Goal: Task Accomplishment & Management: Use online tool/utility

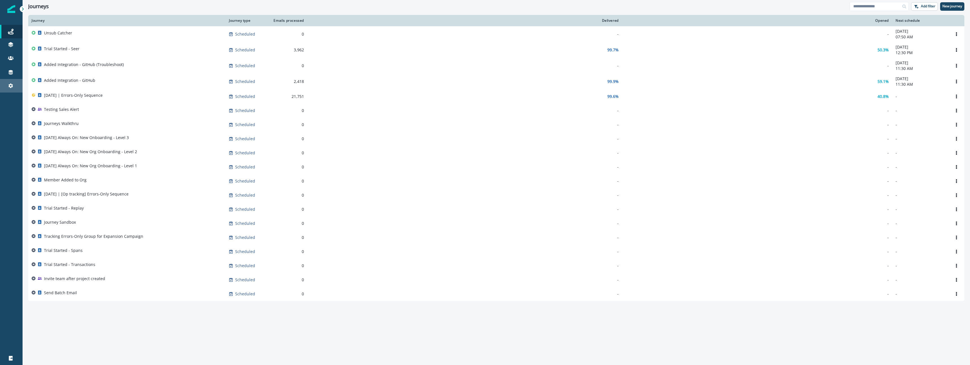
click at [8, 80] on link "Settings" at bounding box center [11, 86] width 23 height 14
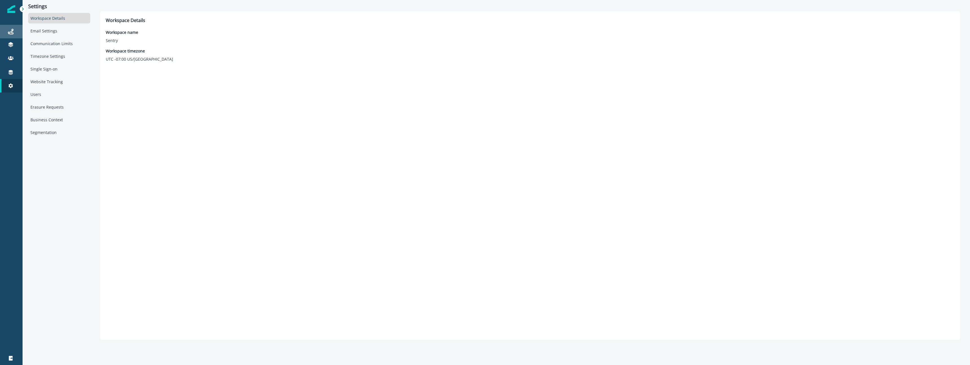
click at [7, 28] on div "Journeys" at bounding box center [11, 31] width 18 height 7
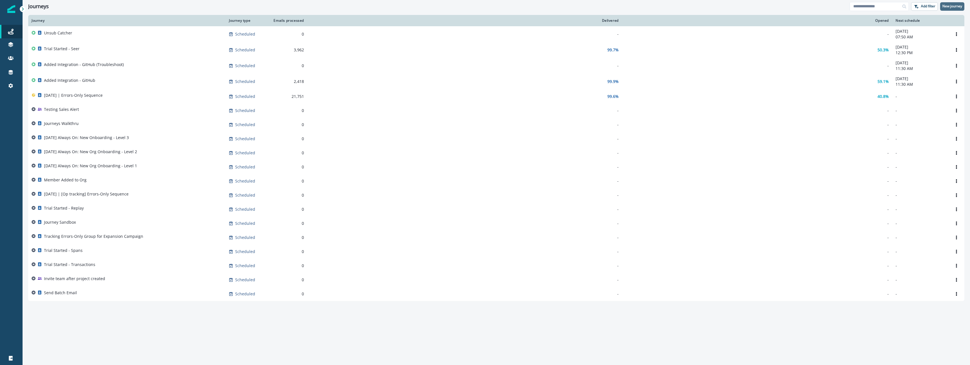
click at [957, 6] on p "New journey" at bounding box center [952, 6] width 20 height 4
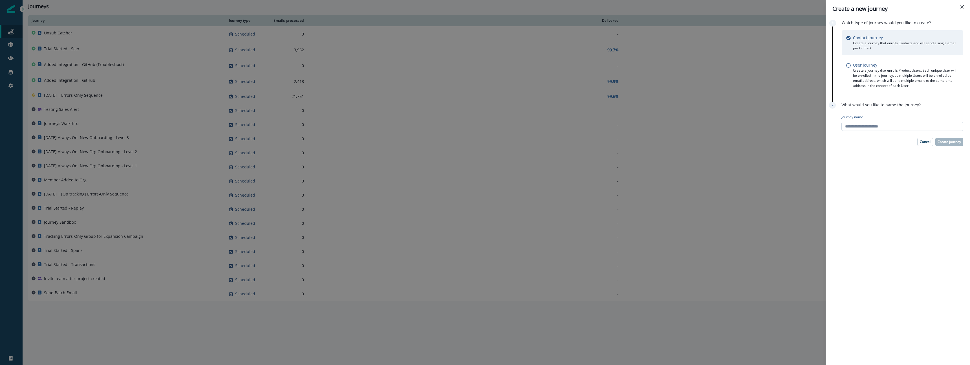
click at [880, 128] on input "Journey name" at bounding box center [902, 126] width 122 height 9
type input "**********"
click at [944, 141] on p "Create journey" at bounding box center [949, 142] width 23 height 4
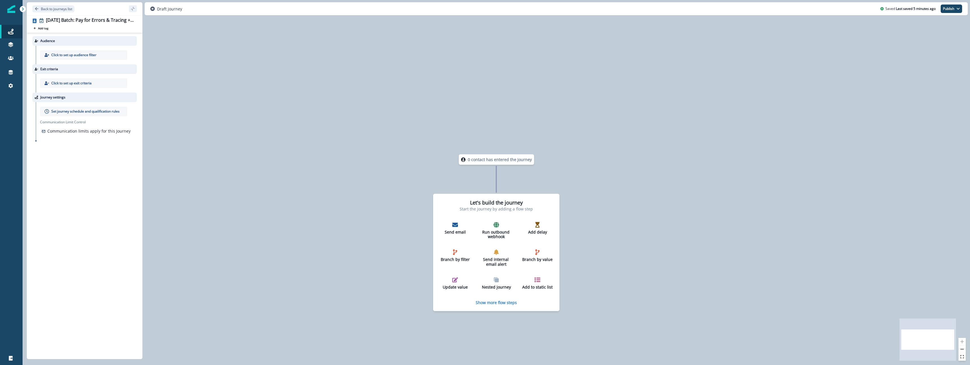
click at [407, 142] on div "0 contact has entered the journey Let's build the journey Start the journey by …" at bounding box center [496, 182] width 947 height 365
click at [102, 55] on div "Click to set up audience filter" at bounding box center [83, 55] width 87 height 10
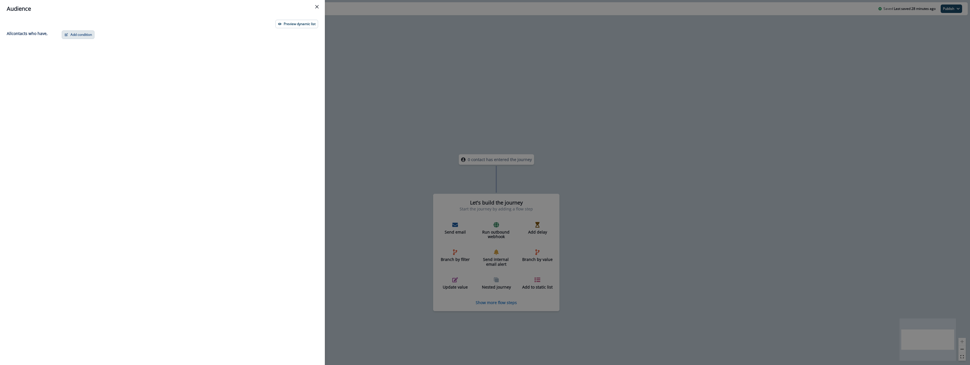
click at [89, 36] on button "Add condition" at bounding box center [78, 34] width 33 height 8
click at [318, 4] on button "Close" at bounding box center [316, 6] width 9 height 9
